Goal: Transaction & Acquisition: Purchase product/service

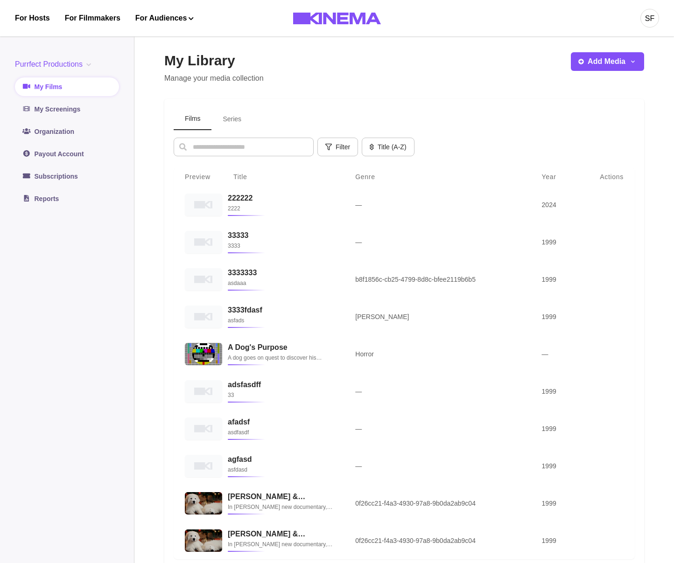
drag, startPoint x: 678, startPoint y: 549, endPoint x: 698, endPoint y: 510, distance: 43.6
click at [674, 510] on html "For Hosts For Filmmakers For Audiences Events Watch Now SF Purrfect Productions…" at bounding box center [337, 281] width 674 height 563
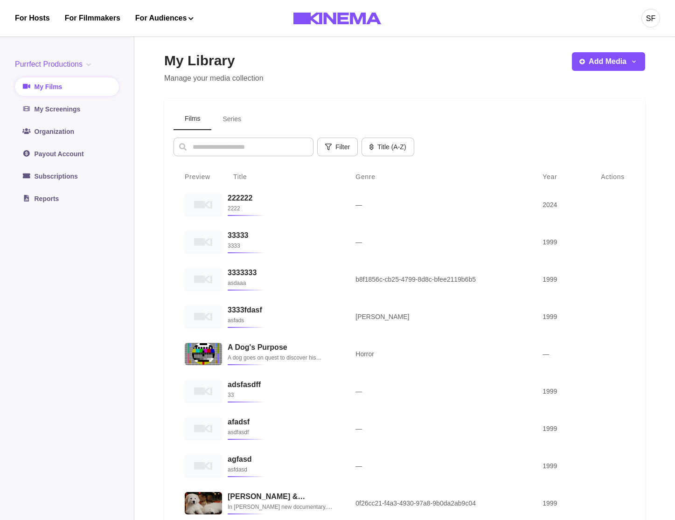
drag, startPoint x: 667, startPoint y: 517, endPoint x: 661, endPoint y: 486, distance: 31.9
click at [661, 484] on main "My Library Manage your media collection Add Media Add Film Add Series Films Ser…" at bounding box center [404, 327] width 541 height 595
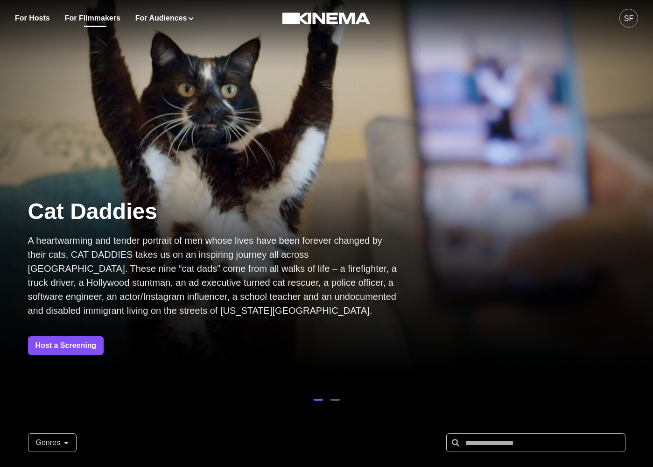
click at [71, 14] on link "For Filmmakers" at bounding box center [93, 18] width 56 height 11
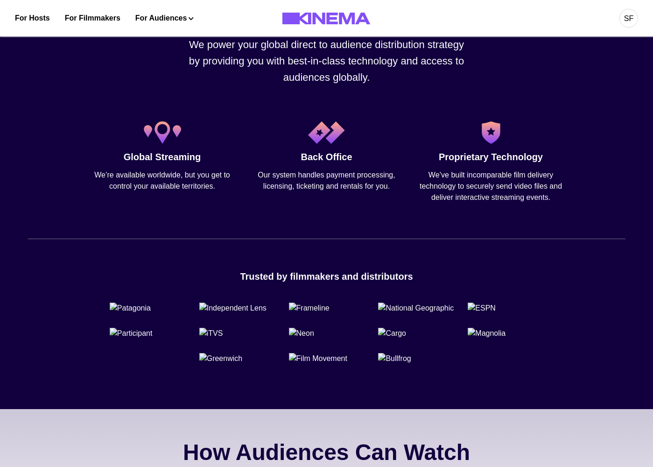
scroll to position [556, 0]
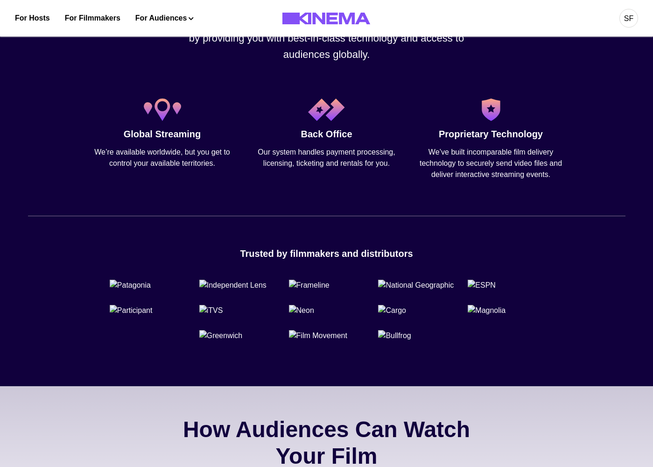
click at [314, 276] on div "Trusted by filmmakers and distributors" at bounding box center [326, 293] width 445 height 95
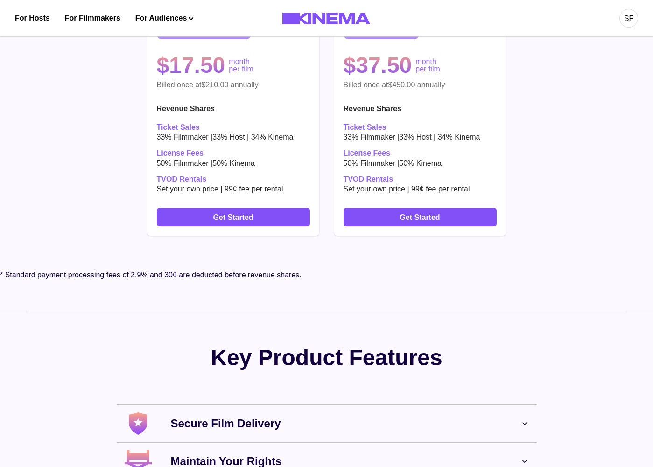
scroll to position [2422, 0]
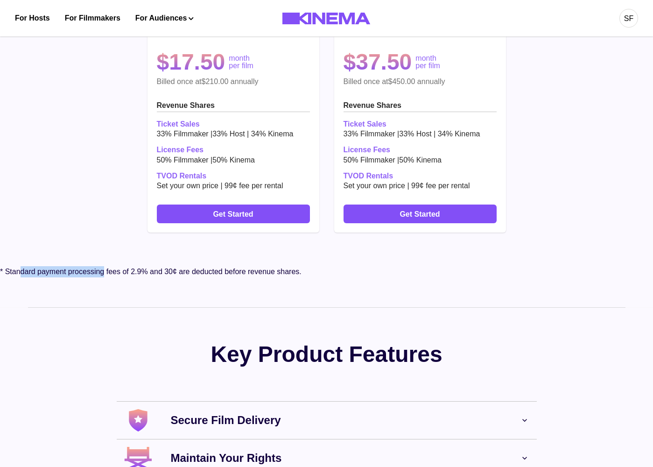
drag, startPoint x: 106, startPoint y: 354, endPoint x: 22, endPoint y: 351, distance: 84.0
click at [22, 277] on p "* Standard payment processing fees of 2.9% and 30¢ are deducted before revenue …" at bounding box center [326, 271] width 653 height 11
copy p "dard payment processing"
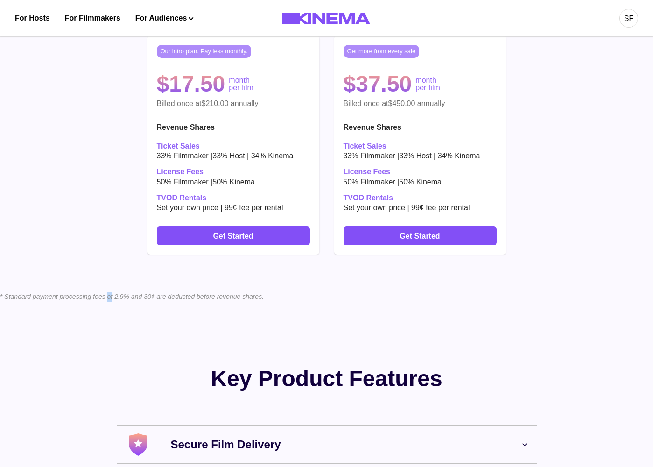
scroll to position [2402, 0]
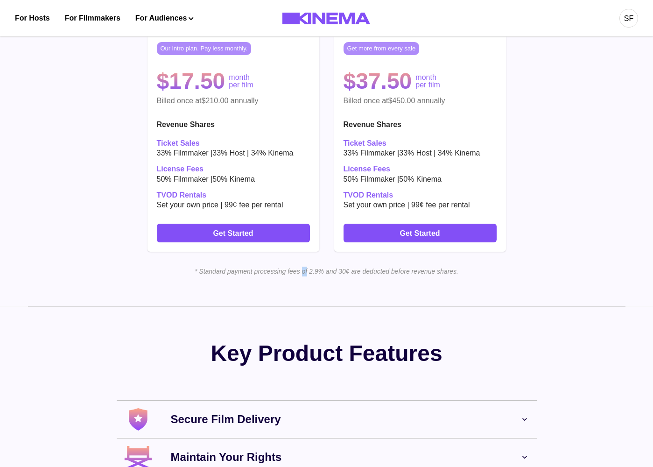
click at [341, 306] on div "Pricing Plans We deliver the best in class technology and customer service supp…" at bounding box center [326, 101] width 653 height 409
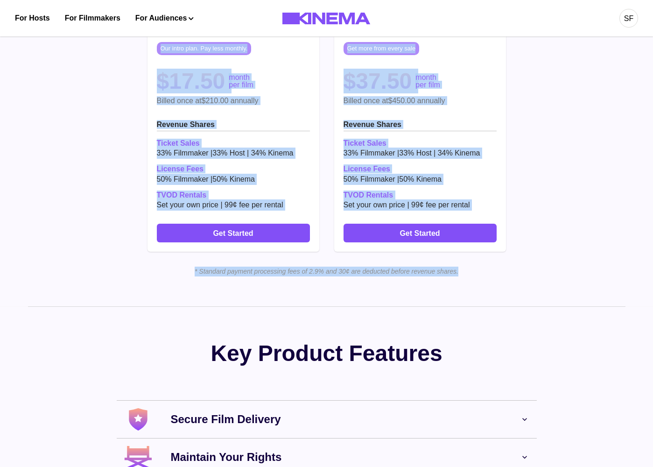
click at [341, 306] on div "Pricing Plans We deliver the best in class technology and customer service supp…" at bounding box center [326, 101] width 653 height 409
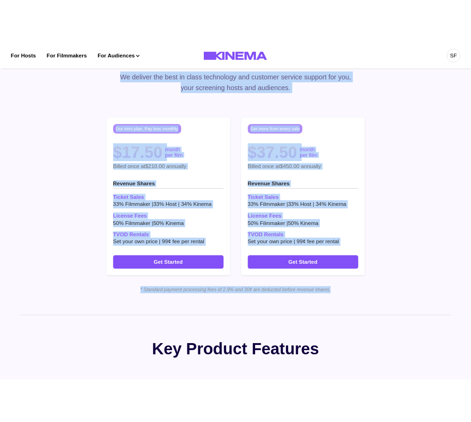
scroll to position [2347, 0]
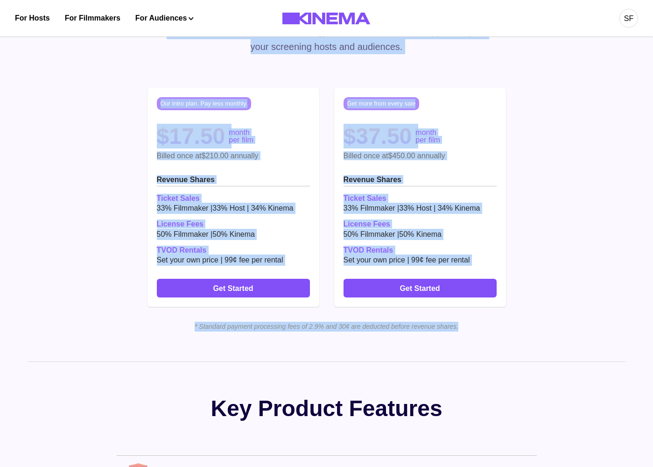
click at [429, 361] on div "Pricing Plans We deliver the best in class technology and customer service supp…" at bounding box center [326, 156] width 653 height 409
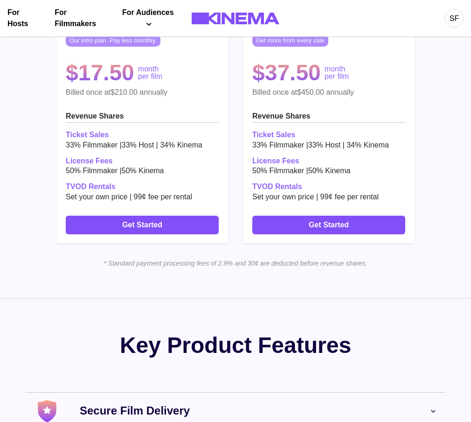
scroll to position [2682, 0]
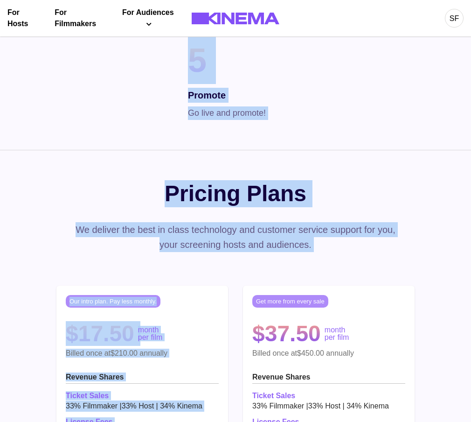
drag, startPoint x: 471, startPoint y: 209, endPoint x: 466, endPoint y: 210, distance: 5.2
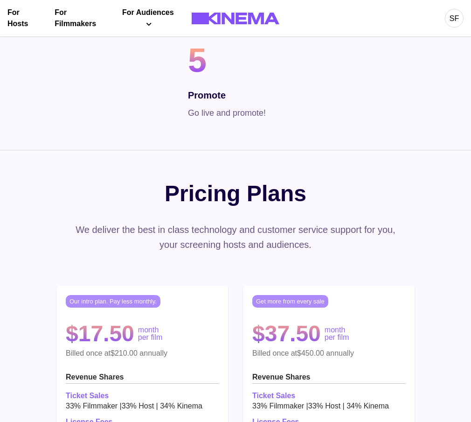
click at [414, 272] on div "Pricing Plans We deliver the best in class technology and customer service supp…" at bounding box center [235, 354] width 471 height 409
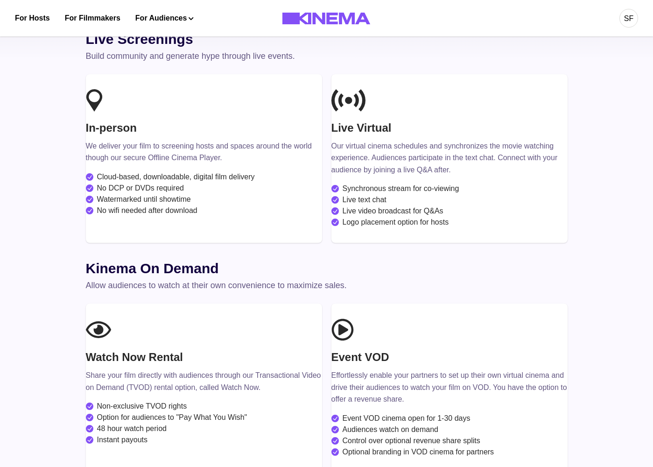
scroll to position [1071, 0]
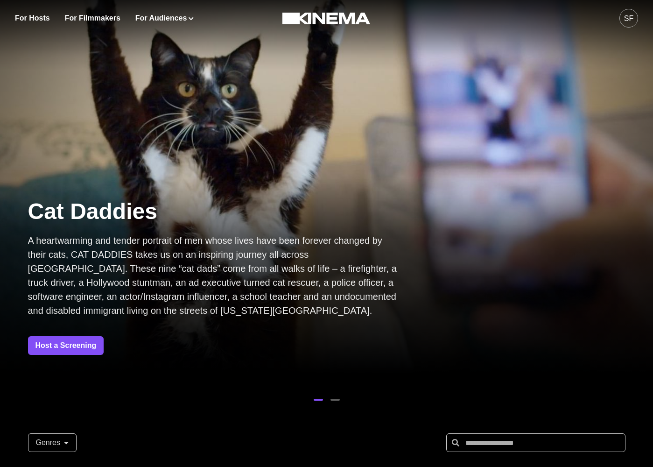
click at [637, 20] on div "SF" at bounding box center [628, 18] width 19 height 19
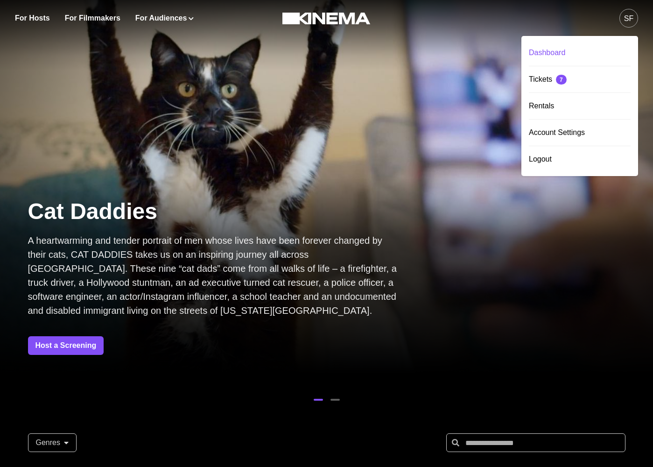
click at [589, 54] on div "Dashboard" at bounding box center [580, 53] width 102 height 26
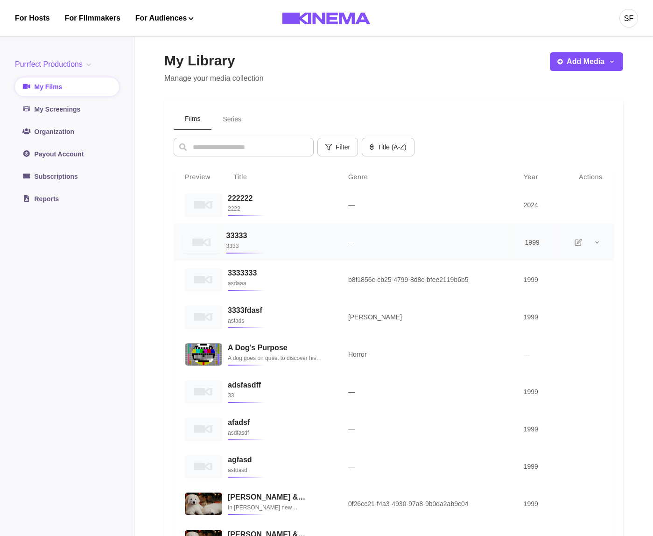
scroll to position [183, 0]
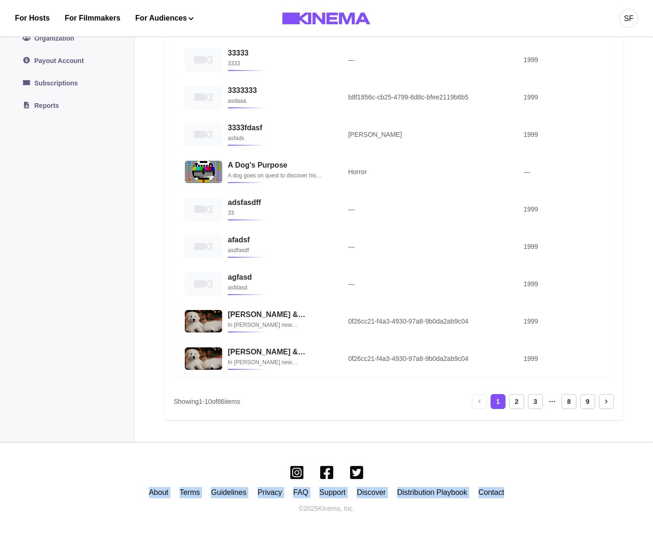
drag, startPoint x: 560, startPoint y: 490, endPoint x: 12, endPoint y: 477, distance: 548.1
click at [8, 466] on div "About Terms Guidelines Privacy FAQ Support Discover Distribution Playbook Conta…" at bounding box center [326, 488] width 653 height 93
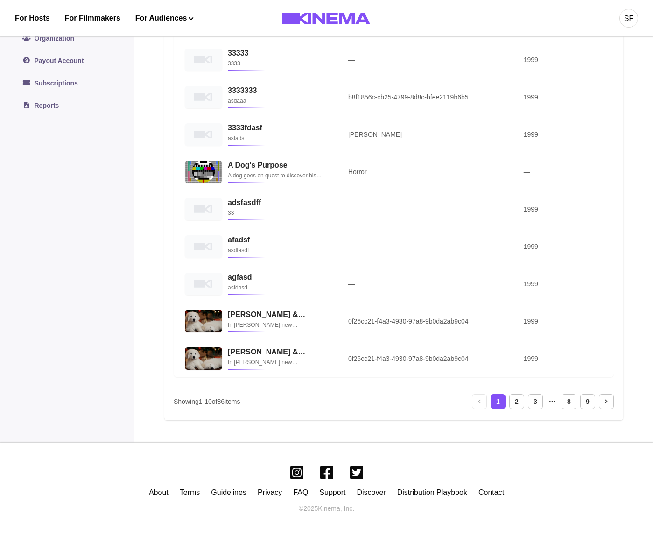
click at [105, 459] on div "About Terms Guidelines Privacy FAQ Support Discover Distribution Playbook Conta…" at bounding box center [326, 488] width 653 height 93
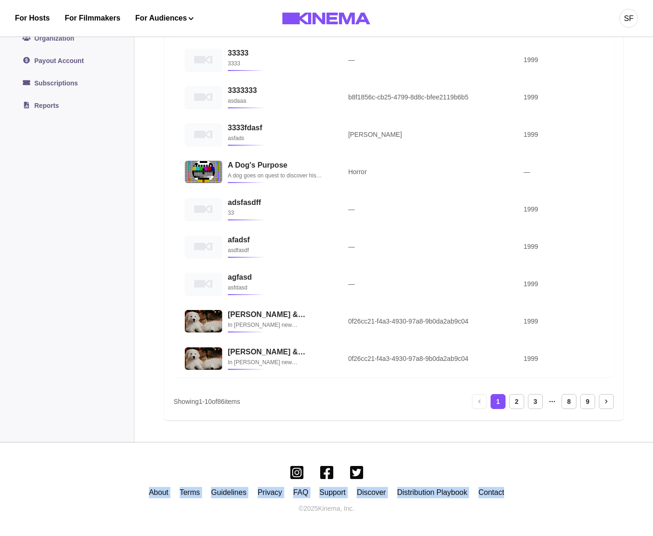
drag, startPoint x: 123, startPoint y: 469, endPoint x: 607, endPoint y: 496, distance: 484.8
click at [607, 466] on div "About Terms Guidelines Privacy FAQ Support Discover Distribution Playbook Conta…" at bounding box center [326, 488] width 653 height 93
click at [540, 466] on div "About Terms Guidelines Privacy FAQ Support Discover Distribution Playbook Conta…" at bounding box center [326, 488] width 653 height 93
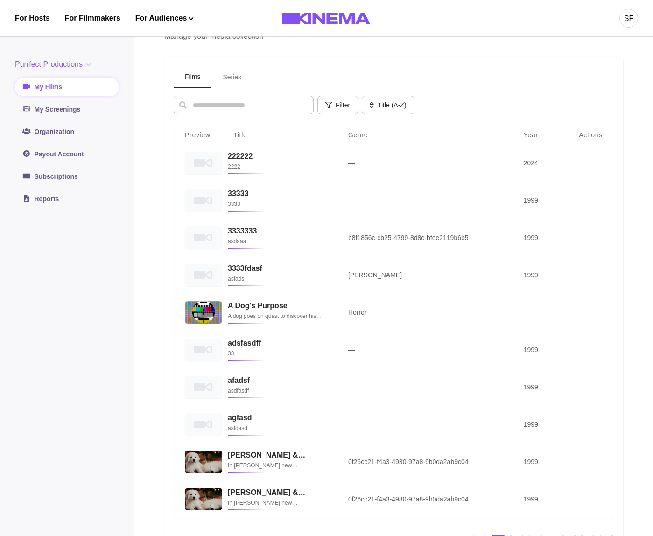
scroll to position [19, 0]
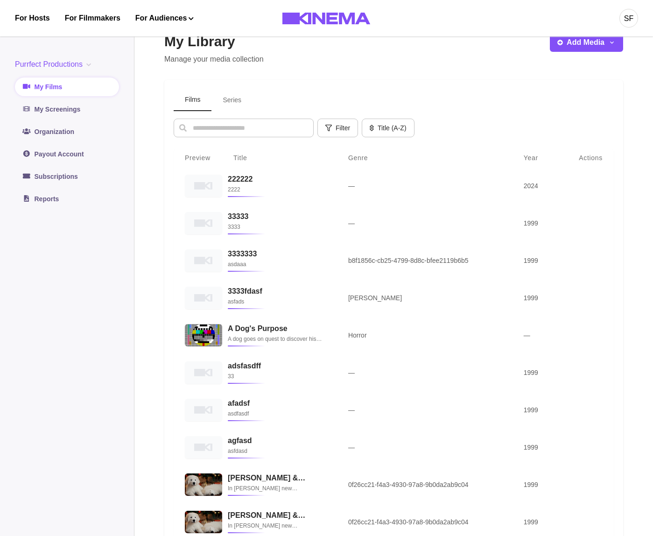
click at [77, 59] on button "Purrfect Productions" at bounding box center [55, 64] width 80 height 11
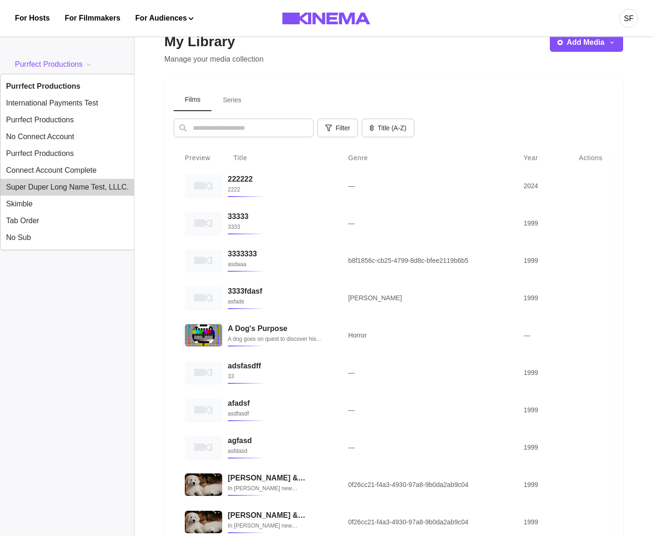
click at [69, 181] on button "Super Duper Long Name Test, LLLC." at bounding box center [67, 187] width 134 height 17
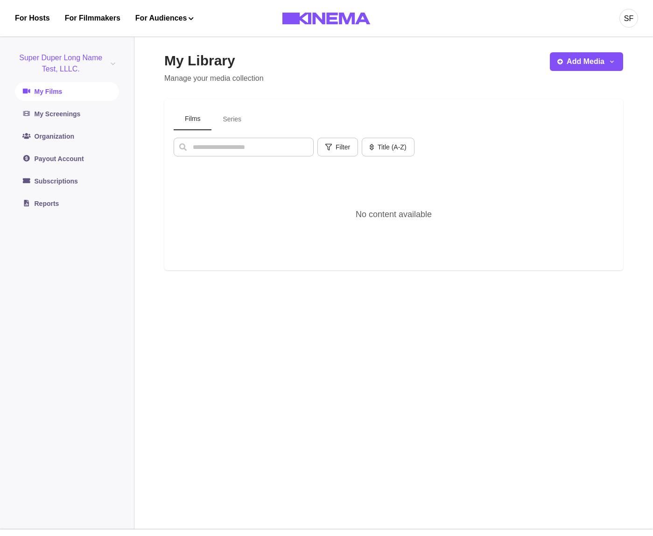
click at [68, 85] on link "My Films" at bounding box center [67, 91] width 104 height 19
click at [84, 67] on button "Super Duper Long Name Test, LLLC." at bounding box center [67, 63] width 104 height 22
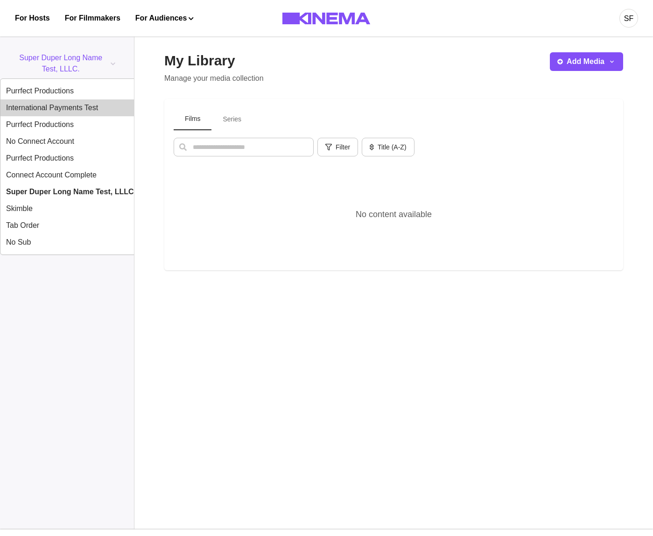
click at [76, 100] on button "International Payments Test" at bounding box center [70, 107] width 141 height 17
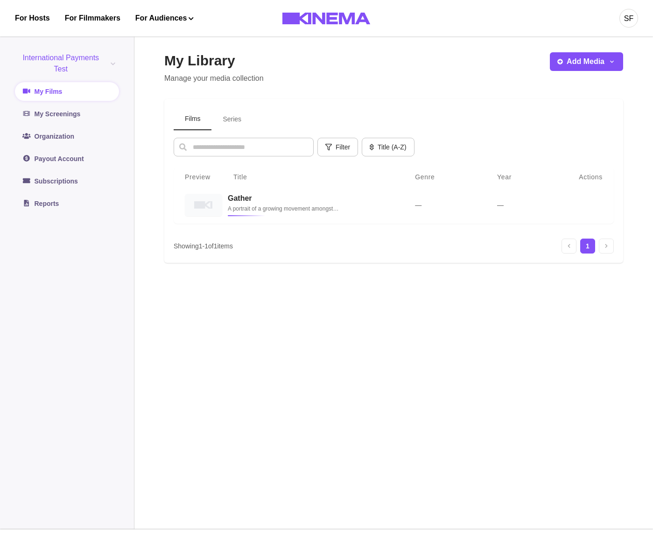
click at [77, 59] on button "International Payments Test" at bounding box center [67, 63] width 104 height 22
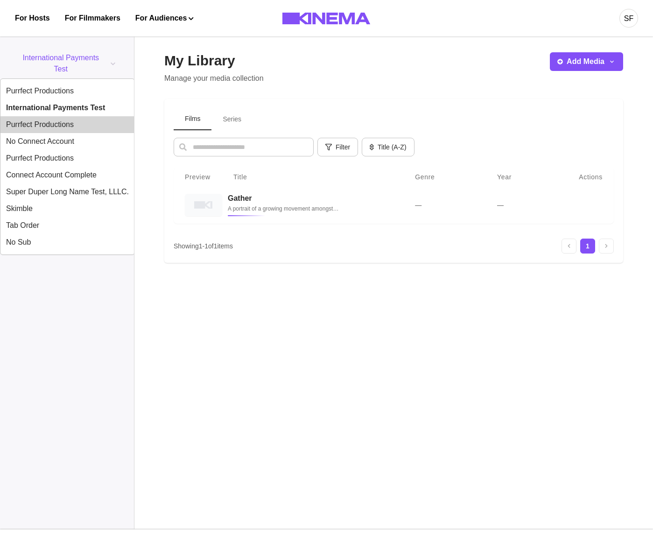
click at [67, 128] on button "Purrfect Productions" at bounding box center [67, 124] width 134 height 17
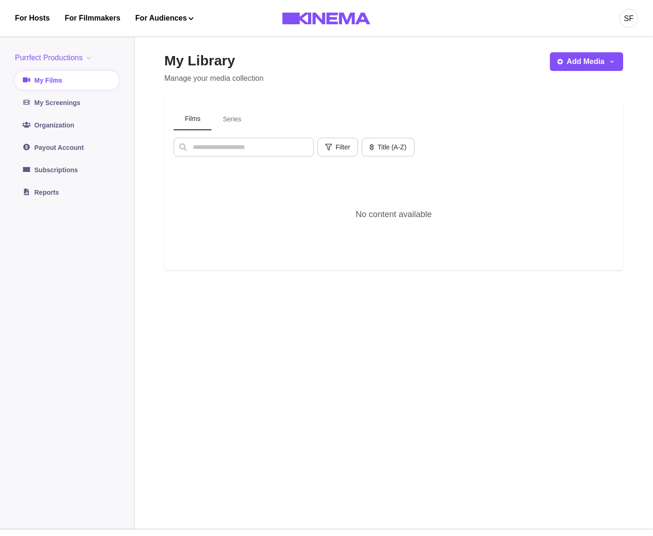
click at [70, 60] on button "Purrfect Productions" at bounding box center [55, 57] width 80 height 11
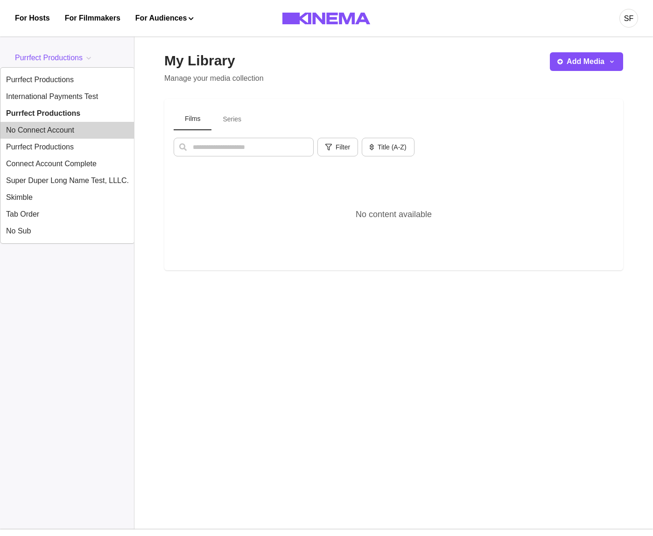
click at [67, 129] on button "No Connect Account" at bounding box center [67, 130] width 134 height 17
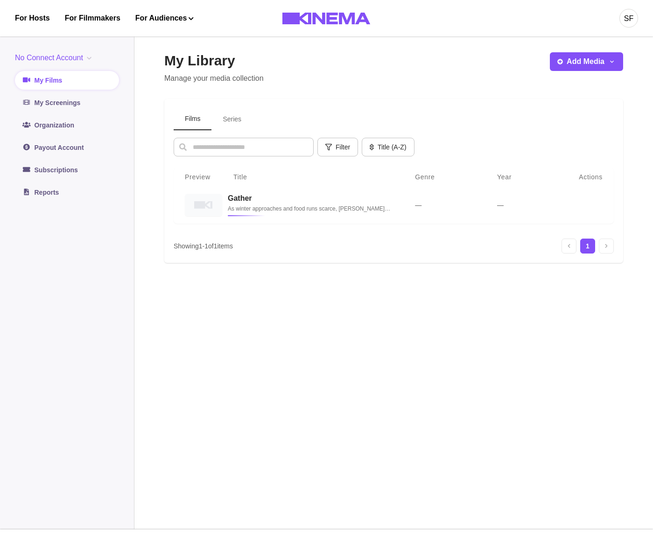
click at [78, 62] on button "No Connect Account" at bounding box center [55, 57] width 80 height 11
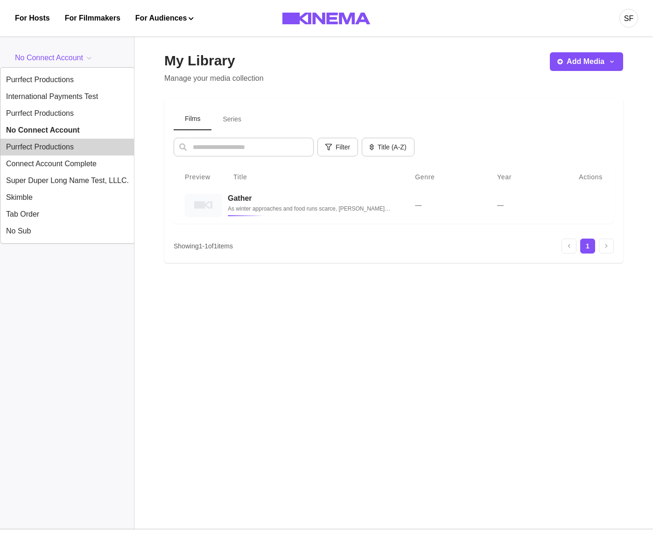
click at [72, 149] on button "Purrfect Productions" at bounding box center [67, 147] width 134 height 17
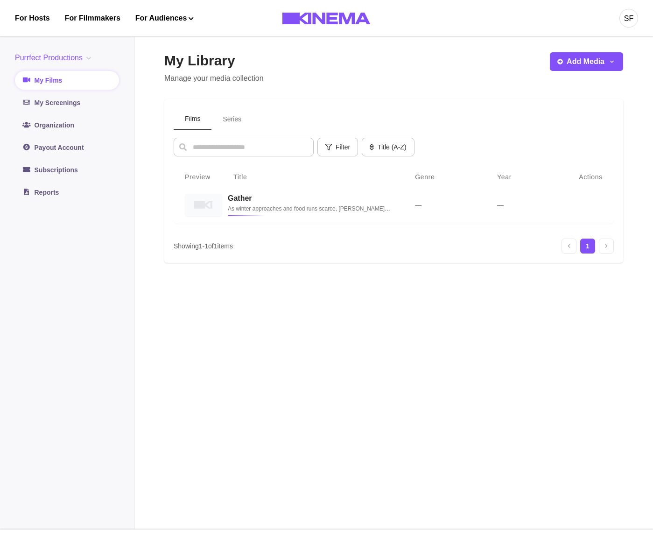
click at [71, 44] on aside "Purrfect Productions Purrfect Productions International Payments Test Purrfect …" at bounding box center [67, 279] width 134 height 499
click at [71, 53] on button "Purrfect Productions" at bounding box center [55, 57] width 80 height 11
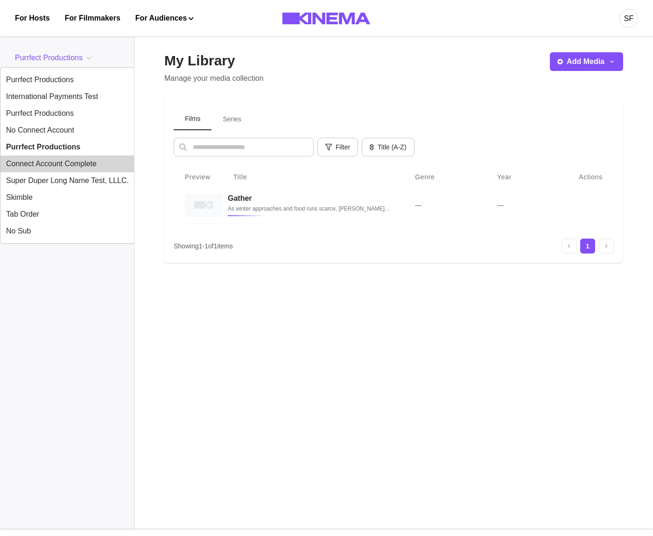
click at [70, 157] on button "Connect Account Complete" at bounding box center [67, 163] width 134 height 17
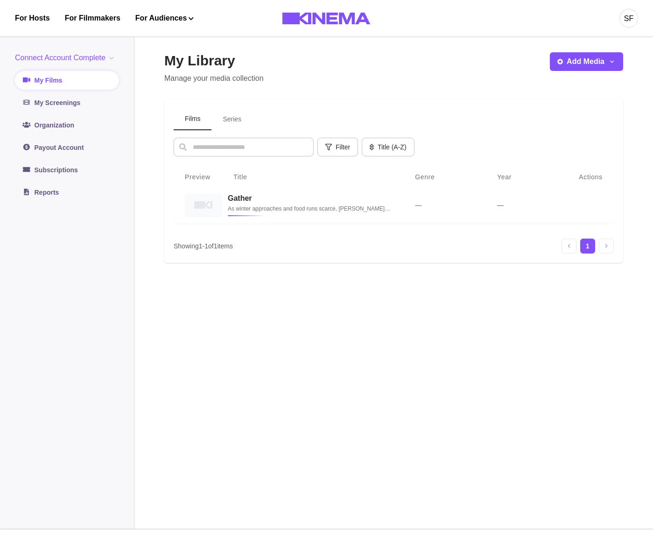
click at [80, 56] on button "Connect Account Complete" at bounding box center [66, 57] width 103 height 11
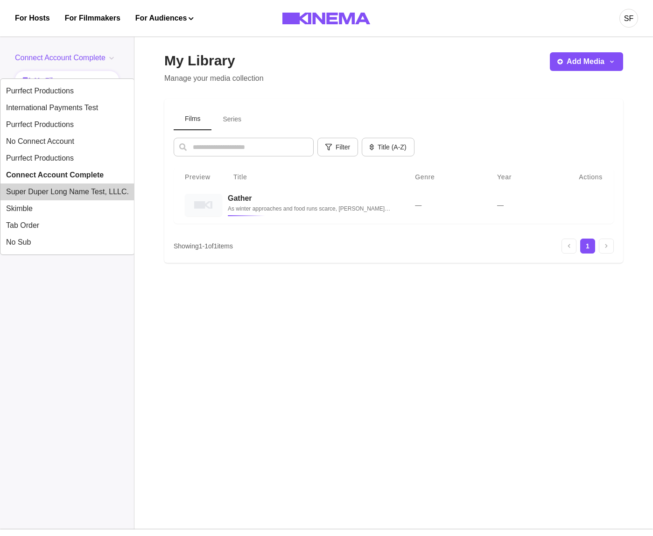
click at [73, 186] on button "Super Duper Long Name Test, LLLC." at bounding box center [67, 191] width 134 height 17
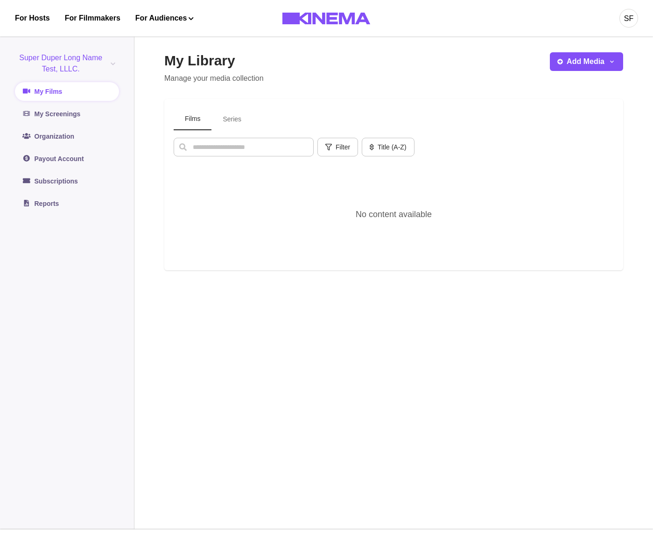
click at [88, 57] on button "Super Duper Long Name Test, LLLC." at bounding box center [67, 63] width 104 height 22
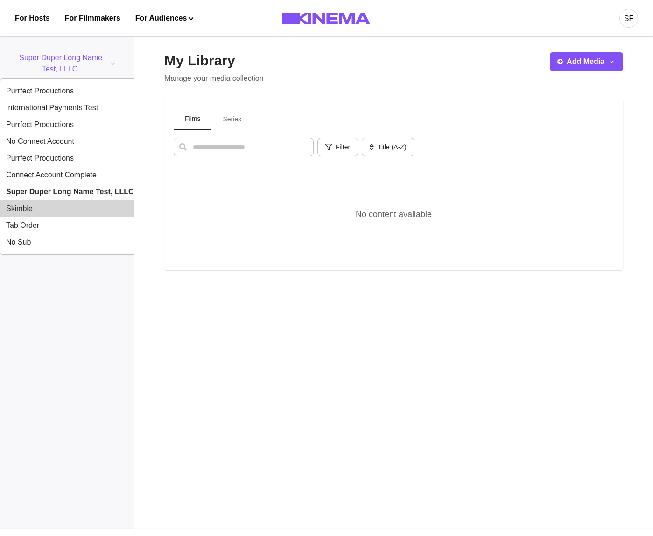
click at [74, 204] on button "Skimble" at bounding box center [70, 208] width 141 height 17
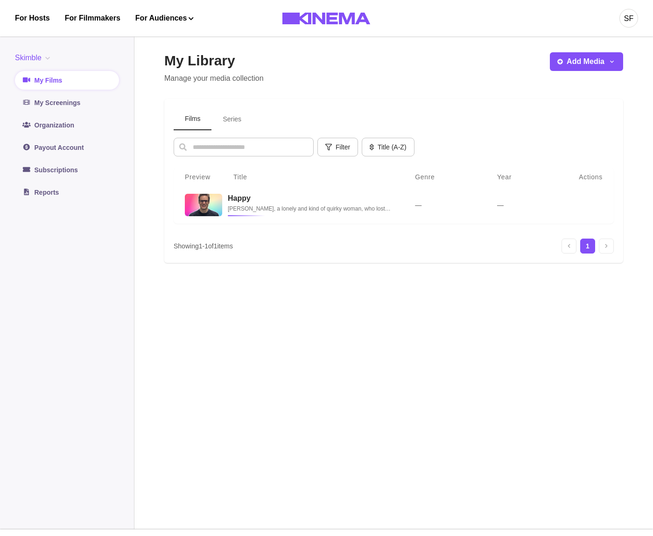
click at [59, 54] on div "Skimble Purrfect Productions International Payments Test Purrfect Productions N…" at bounding box center [67, 57] width 104 height 11
click at [41, 45] on aside "Skimble Purrfect Productions International Payments Test Purrfect Productions N…" at bounding box center [67, 279] width 134 height 499
click at [44, 55] on button "Skimble" at bounding box center [34, 57] width 39 height 11
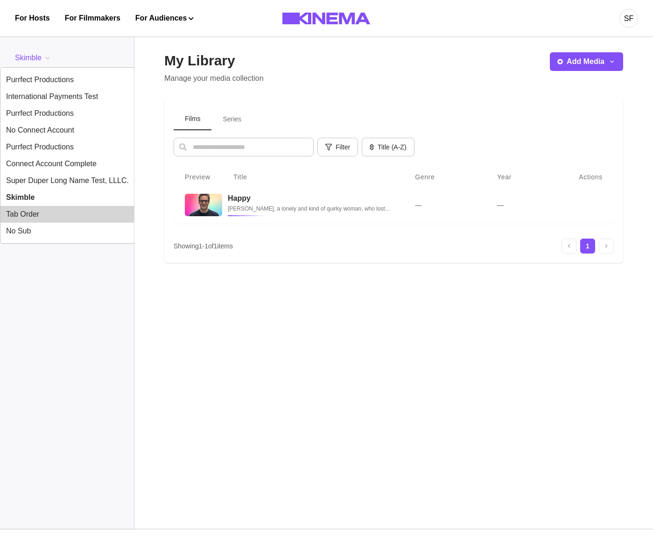
click at [42, 219] on button "Tab Order" at bounding box center [67, 214] width 134 height 17
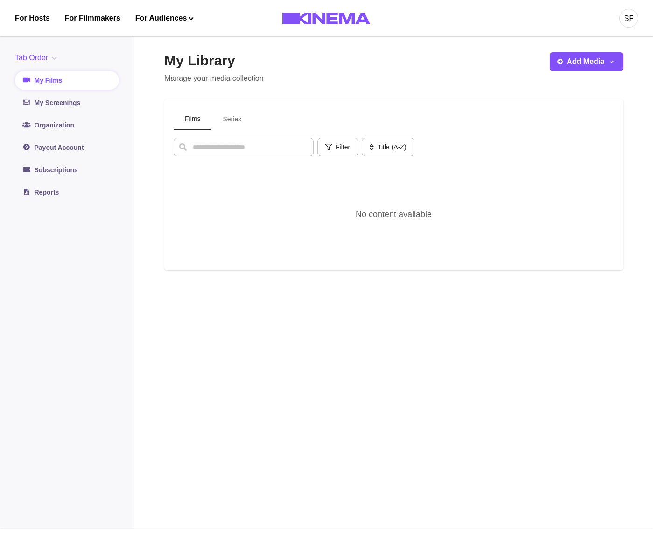
drag, startPoint x: 56, startPoint y: 54, endPoint x: 77, endPoint y: 79, distance: 32.8
click at [56, 54] on button "Tab Order" at bounding box center [38, 57] width 46 height 11
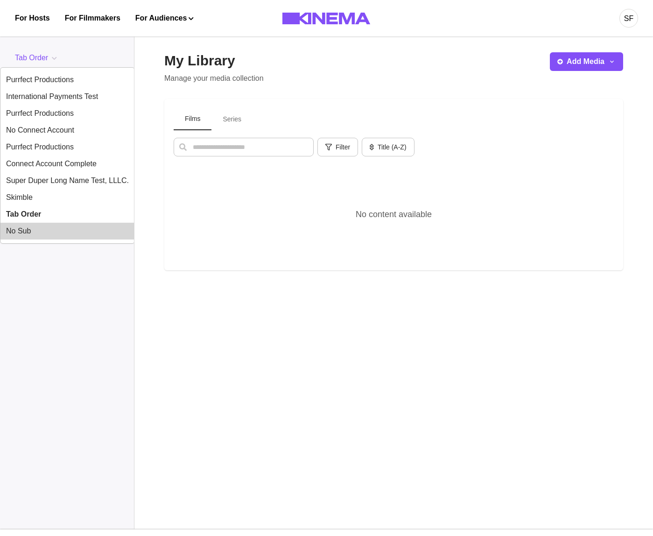
click at [26, 234] on button "No Sub" at bounding box center [67, 231] width 134 height 17
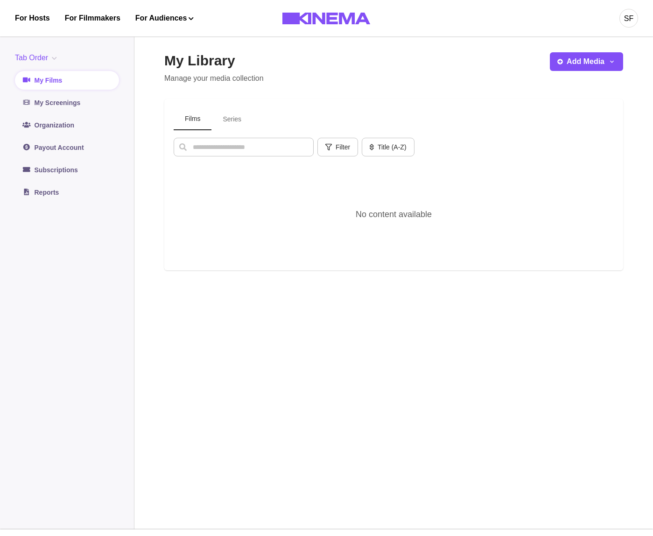
click at [386, 111] on div "Films Series" at bounding box center [394, 119] width 440 height 22
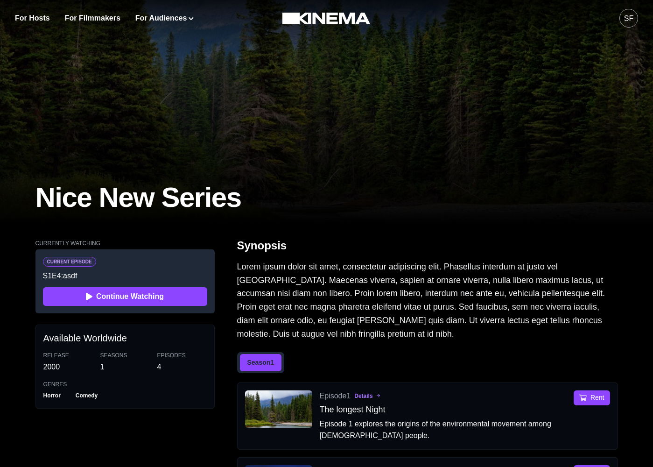
scroll to position [102, 0]
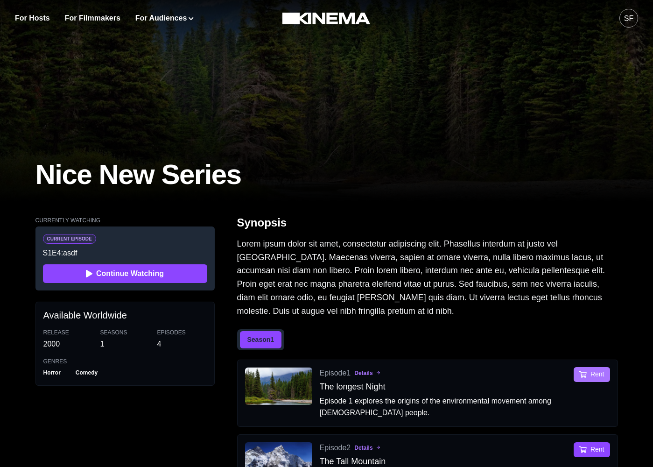
click at [600, 371] on button "Rent" at bounding box center [592, 374] width 36 height 15
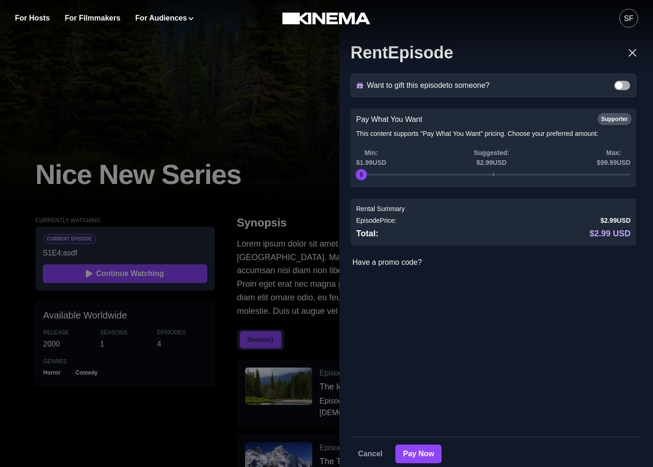
click at [289, 302] on div "Rent Episode Want to gift this episode to someone? Gift Recipients Recipient Na…" at bounding box center [326, 233] width 653 height 467
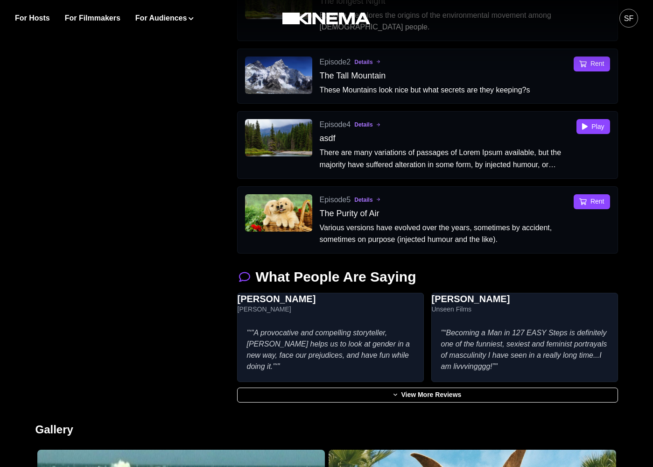
scroll to position [276, 0]
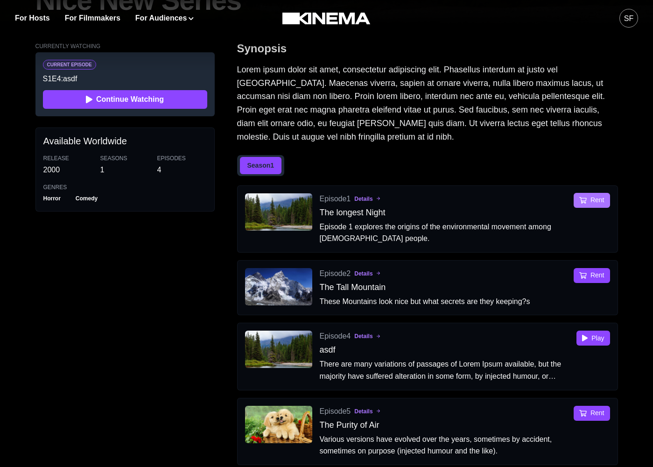
click at [587, 202] on icon "button" at bounding box center [582, 200] width 7 height 7
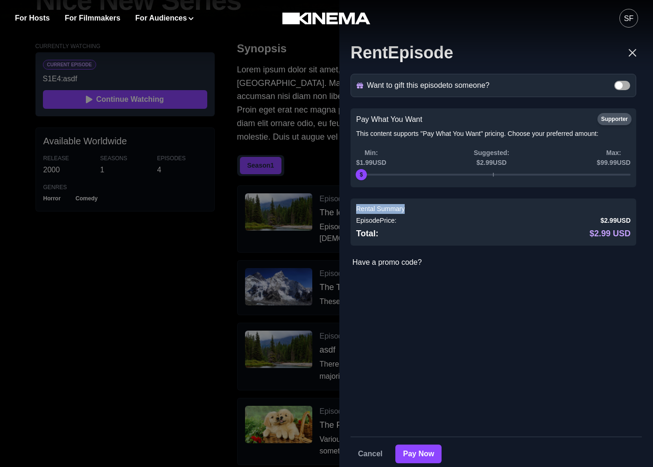
drag, startPoint x: 407, startPoint y: 210, endPoint x: 366, endPoint y: 219, distance: 41.7
click at [355, 207] on div "Rental Summary Episode Price: $2.99 USD Total: $2.99 USD" at bounding box center [494, 221] width 286 height 47
copy label "Rental Summary"
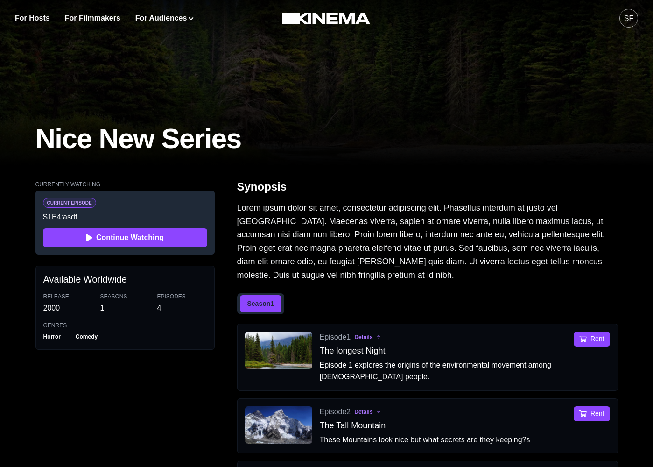
scroll to position [264, 0]
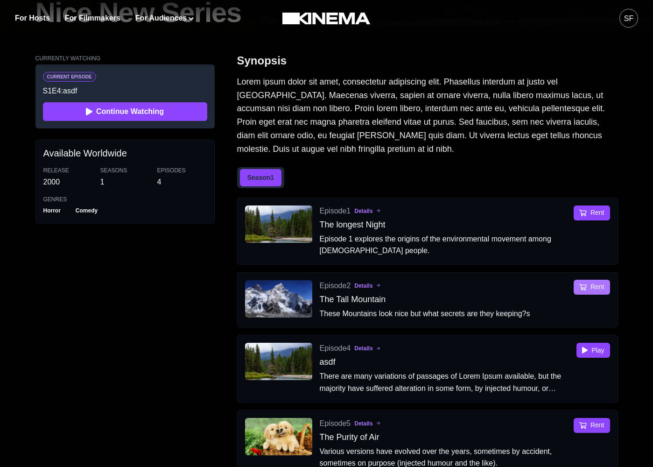
click at [576, 285] on button "Rent" at bounding box center [592, 287] width 36 height 15
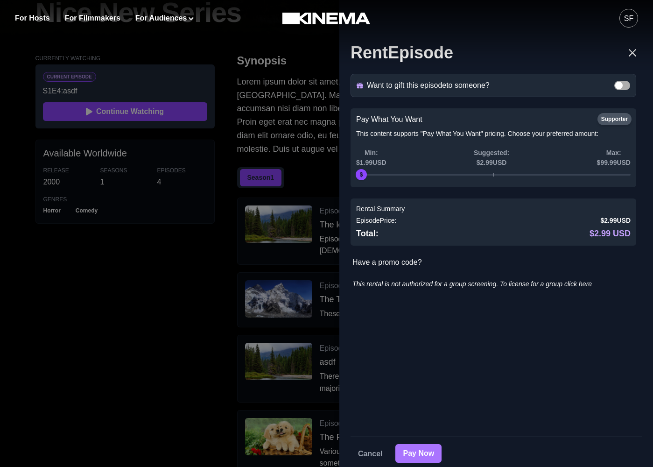
click at [428, 458] on button "Pay Now" at bounding box center [418, 453] width 46 height 19
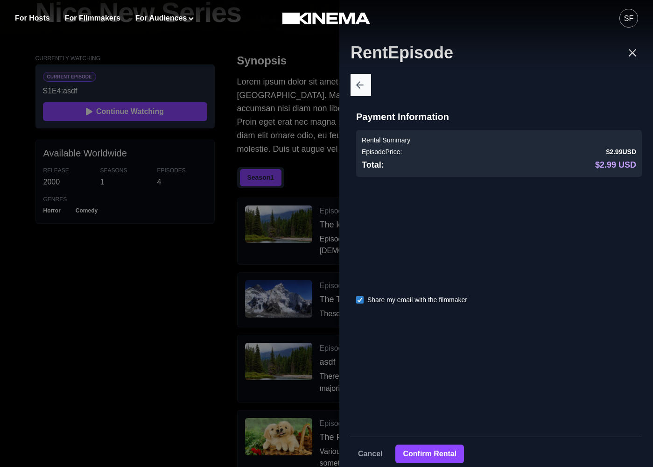
click at [361, 86] on icon "Back" at bounding box center [359, 85] width 7 height 8
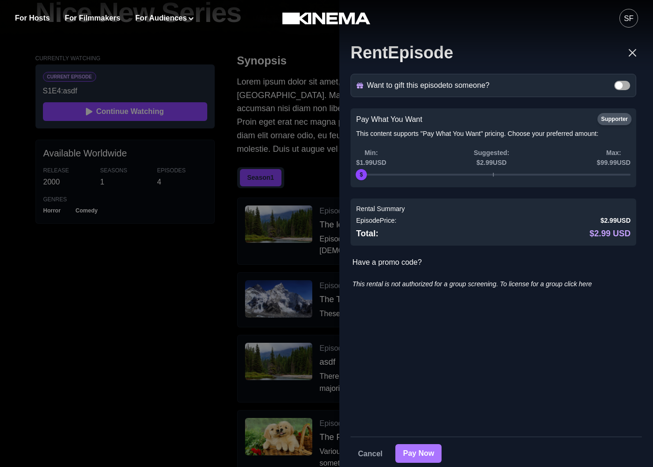
click at [404, 446] on button "Pay Now" at bounding box center [418, 453] width 46 height 19
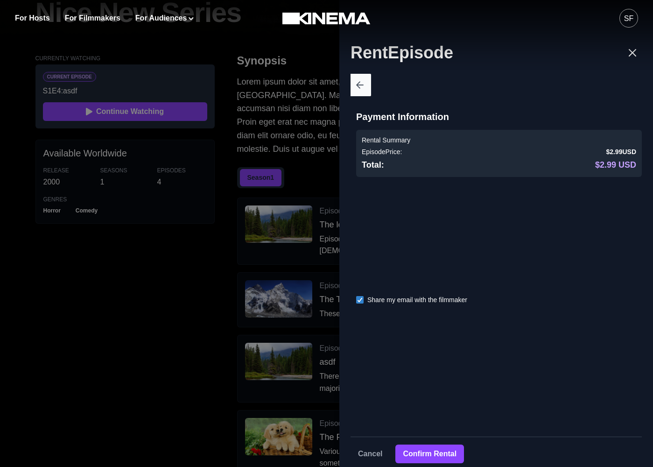
click at [353, 87] on button "Back" at bounding box center [360, 85] width 22 height 22
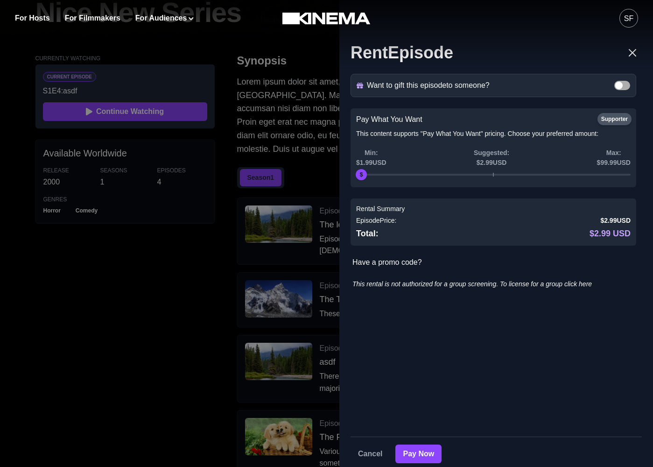
click at [398, 267] on p "Have a promo code?" at bounding box center [494, 262] width 284 height 11
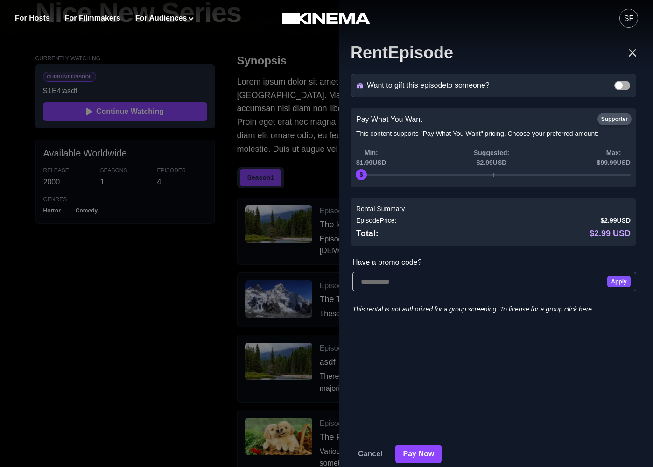
click at [381, 257] on p "Have a promo code?" at bounding box center [494, 262] width 284 height 11
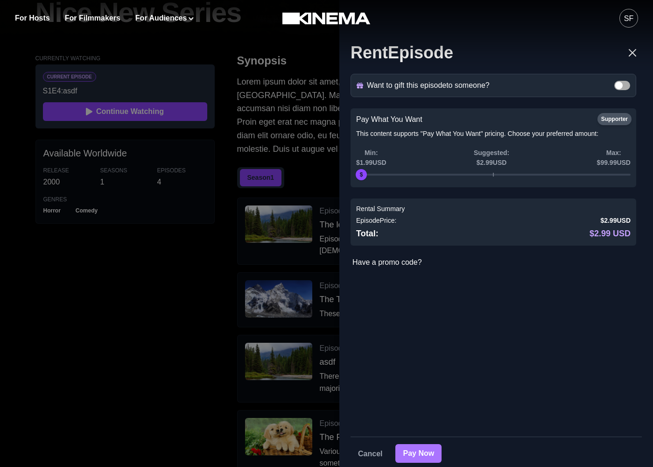
click at [418, 449] on button "Pay Now" at bounding box center [418, 453] width 46 height 19
